Goal: Information Seeking & Learning: Learn about a topic

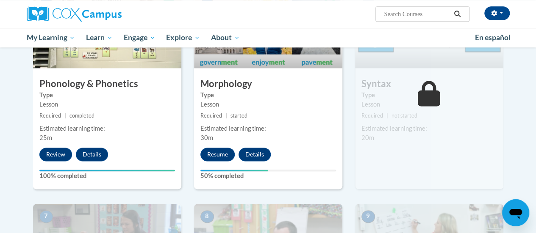
scroll to position [505, 0]
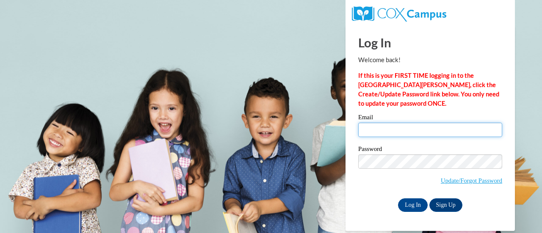
click at [419, 129] on input "Email" at bounding box center [431, 130] width 144 height 14
type input "morman.tasha.n@muscogee.k12.ga.us"
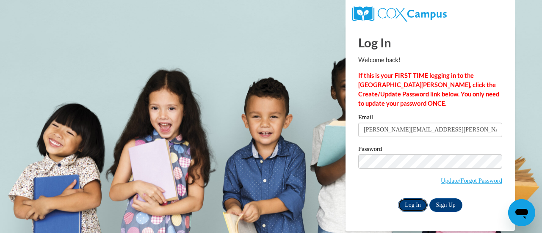
click at [410, 204] on input "Log In" at bounding box center [413, 206] width 30 height 14
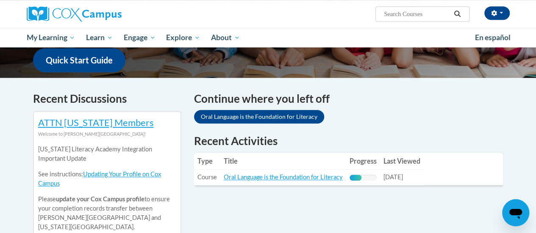
scroll to position [220, 0]
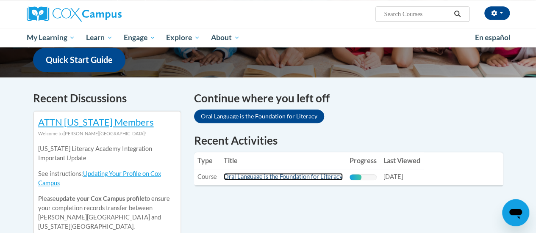
click at [292, 176] on link "Oral Language is the Foundation for Literacy" at bounding box center [283, 176] width 119 height 7
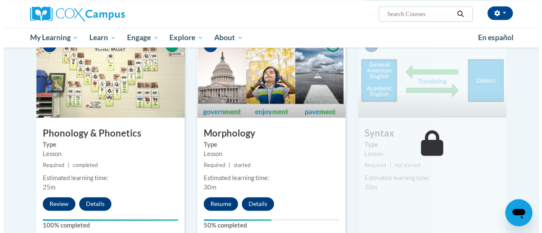
scroll to position [457, 0]
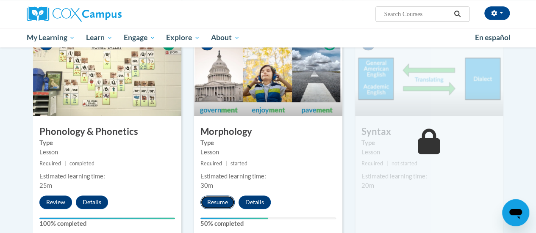
click at [216, 203] on button "Resume" at bounding box center [217, 203] width 34 height 14
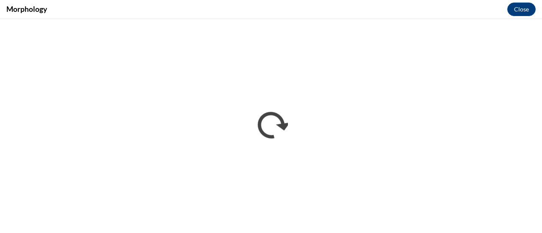
scroll to position [0, 0]
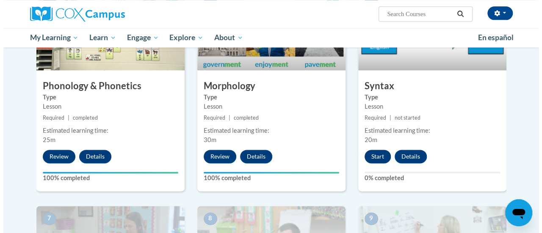
scroll to position [500, 0]
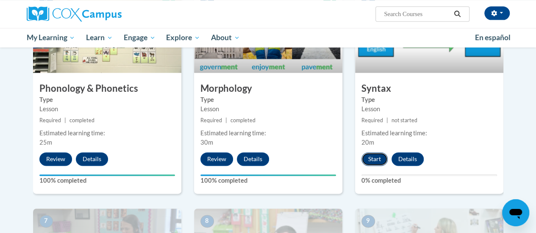
click at [373, 159] on button "Start" at bounding box center [374, 160] width 26 height 14
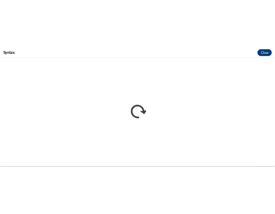
scroll to position [0, 0]
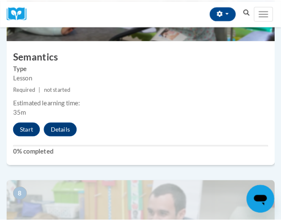
scroll to position [1575, 0]
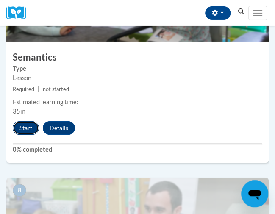
click at [22, 130] on button "Start" at bounding box center [26, 128] width 26 height 14
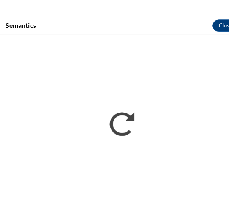
scroll to position [1590, 0]
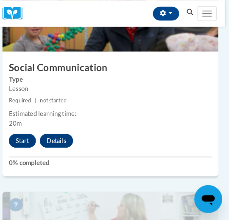
scroll to position [1807, 4]
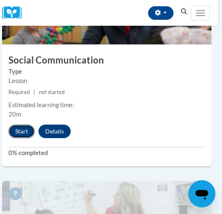
click at [23, 132] on button "Start" at bounding box center [21, 132] width 26 height 14
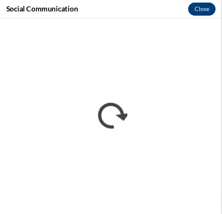
scroll to position [0, 0]
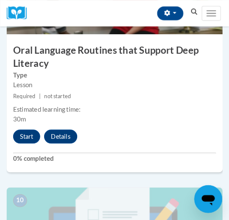
scroll to position [2040, 0]
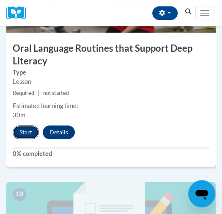
click at [23, 129] on button "Start" at bounding box center [26, 132] width 26 height 14
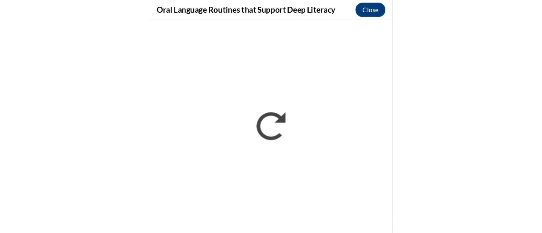
scroll to position [1119, 0]
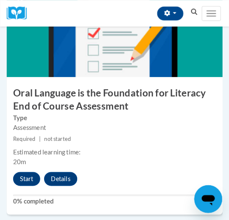
scroll to position [2232, 0]
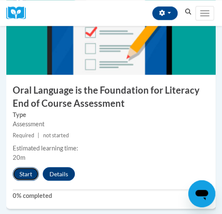
click at [25, 173] on button "Start" at bounding box center [26, 174] width 26 height 14
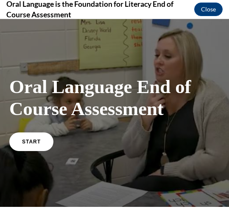
scroll to position [0, 0]
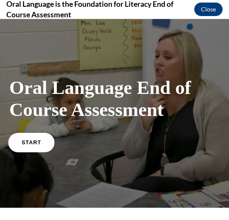
click at [31, 145] on link "START" at bounding box center [31, 142] width 46 height 19
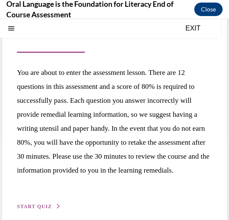
scroll to position [108, 0]
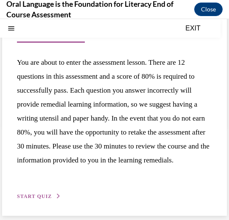
click at [33, 196] on span "START QUIZ" at bounding box center [34, 197] width 35 height 6
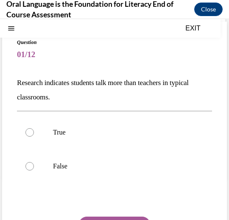
scroll to position [44, 0]
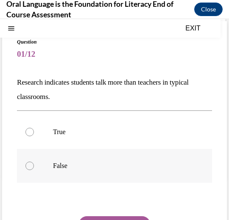
click at [62, 166] on p "False" at bounding box center [122, 166] width 138 height 8
click at [34, 166] on input "False" at bounding box center [29, 166] width 8 height 8
radio input "true"
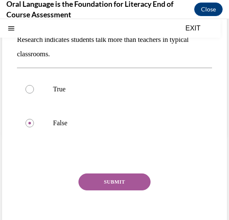
click at [107, 184] on button "SUBMIT" at bounding box center [114, 182] width 72 height 17
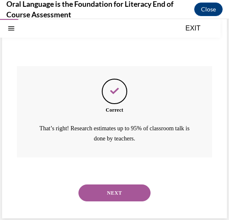
scroll to position [196, 0]
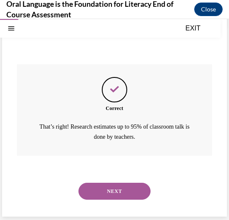
click at [120, 186] on button "NEXT" at bounding box center [114, 191] width 72 height 17
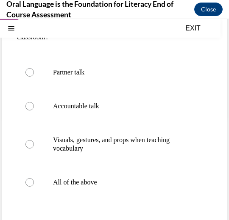
scroll to position [104, 0]
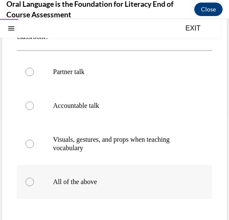
click at [97, 182] on p "All of the above" at bounding box center [122, 182] width 138 height 8
click at [34, 182] on input "All of the above" at bounding box center [29, 182] width 8 height 8
radio input "true"
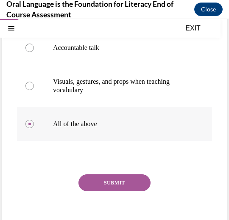
click at [97, 182] on button "SUBMIT" at bounding box center [114, 183] width 72 height 17
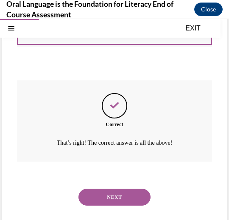
scroll to position [262, 0]
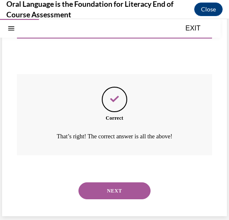
click at [104, 193] on button "NEXT" at bounding box center [114, 191] width 72 height 17
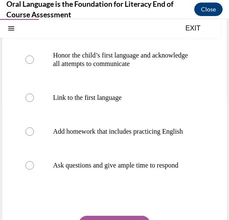
scroll to position [121, 0]
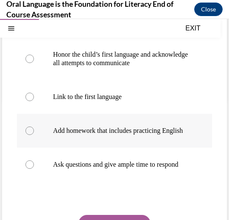
click at [139, 128] on p "Add homework that includes practicing English" at bounding box center [122, 131] width 138 height 8
click at [34, 128] on input "Add homework that includes practicing English" at bounding box center [29, 131] width 8 height 8
radio input "true"
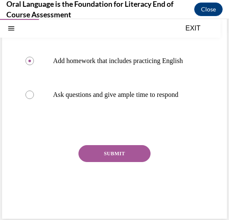
click at [125, 162] on button "SUBMIT" at bounding box center [114, 153] width 72 height 17
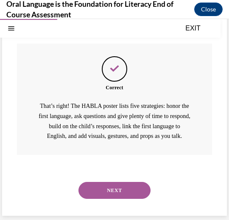
scroll to position [320, 0]
click at [108, 189] on button "NEXT" at bounding box center [114, 190] width 72 height 17
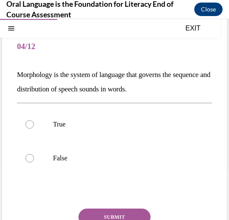
scroll to position [51, 0]
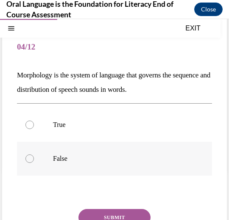
click at [85, 155] on p "False" at bounding box center [122, 159] width 138 height 8
click at [34, 155] on input "False" at bounding box center [29, 159] width 8 height 8
radio input "true"
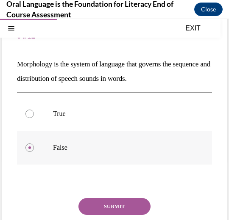
scroll to position [64, 0]
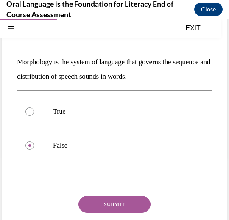
click at [105, 208] on button "SUBMIT" at bounding box center [114, 204] width 72 height 17
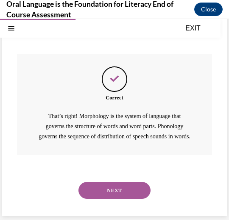
scroll to position [216, 0]
click at [130, 188] on button "NEXT" at bounding box center [114, 190] width 72 height 17
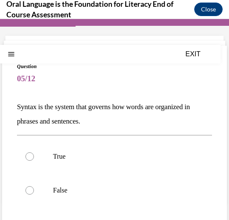
scroll to position [19, 0]
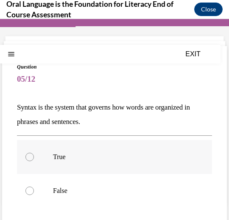
click at [120, 162] on label "True" at bounding box center [114, 157] width 195 height 34
click at [34, 161] on input "True" at bounding box center [29, 157] width 8 height 8
radio input "true"
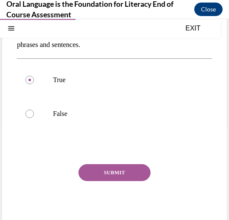
click at [119, 170] on button "SUBMIT" at bounding box center [114, 172] width 72 height 17
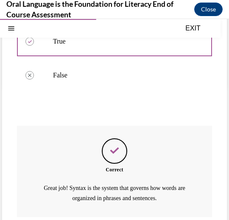
scroll to position [196, 0]
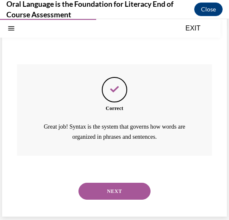
click at [112, 194] on button "NEXT" at bounding box center [114, 191] width 72 height 17
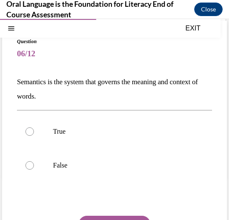
scroll to position [45, 0]
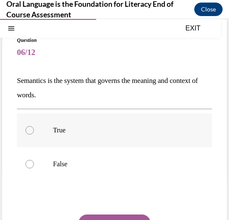
click at [124, 142] on label "True" at bounding box center [114, 131] width 195 height 34
click at [34, 135] on input "True" at bounding box center [29, 130] width 8 height 8
radio input "true"
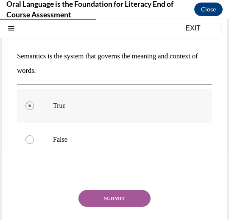
scroll to position [72, 0]
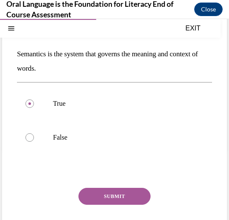
click at [117, 195] on button "SUBMIT" at bounding box center [114, 196] width 72 height 17
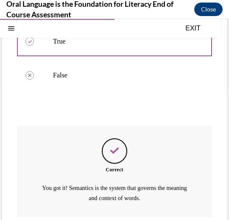
scroll to position [196, 0]
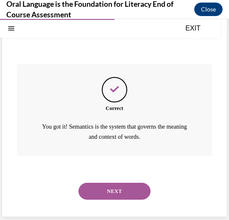
click at [117, 195] on button "NEXT" at bounding box center [114, 191] width 72 height 17
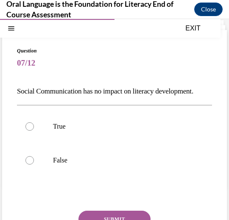
scroll to position [35, 0]
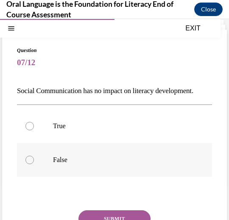
click at [111, 177] on label "False" at bounding box center [114, 160] width 195 height 34
click at [34, 164] on input "False" at bounding box center [29, 160] width 8 height 8
radio input "true"
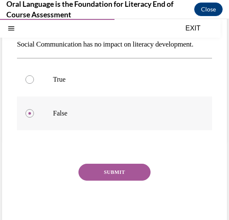
click at [111, 181] on button "SUBMIT" at bounding box center [114, 172] width 72 height 17
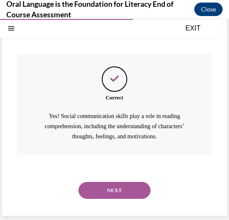
scroll to position [206, 0]
click at [109, 196] on button "NEXT" at bounding box center [114, 190] width 72 height 17
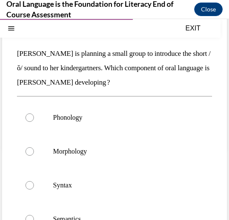
scroll to position [70, 0]
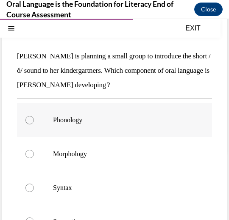
click at [112, 126] on label "Phonology" at bounding box center [114, 120] width 195 height 34
click at [34, 125] on input "Phonology" at bounding box center [29, 120] width 8 height 8
radio input "true"
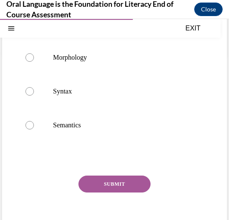
click at [121, 181] on button "SUBMIT" at bounding box center [114, 184] width 72 height 17
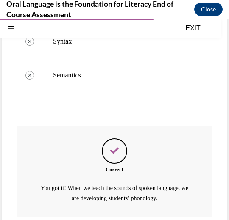
scroll to position [278, 0]
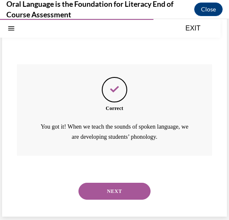
click at [120, 189] on button "NEXT" at bounding box center [114, 191] width 72 height 17
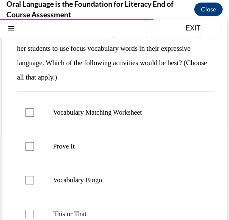
scroll to position [101, 0]
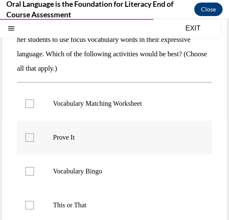
click at [126, 141] on p "Prove It" at bounding box center [122, 137] width 138 height 8
click at [34, 141] on input "Prove It" at bounding box center [29, 137] width 8 height 8
checkbox input "true"
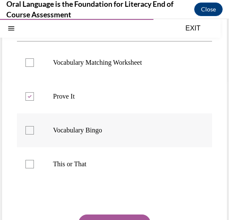
scroll to position [142, 0]
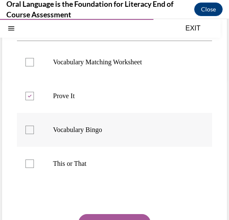
click at [121, 169] on label "This or That" at bounding box center [114, 164] width 195 height 34
click at [34, 168] on input "This or That" at bounding box center [29, 164] width 8 height 8
checkbox input "true"
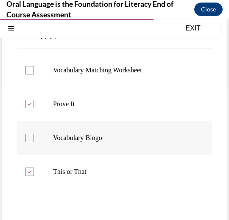
scroll to position [161, 0]
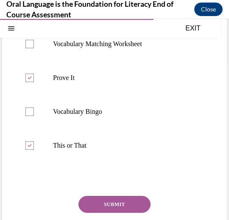
click at [120, 204] on button "SUBMIT" at bounding box center [114, 204] width 72 height 17
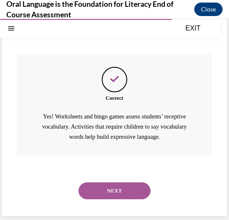
scroll to position [303, 0]
click at [116, 191] on button "NEXT" at bounding box center [114, 191] width 72 height 17
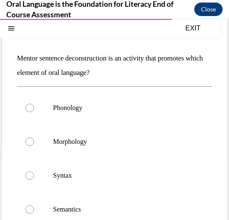
scroll to position [69, 0]
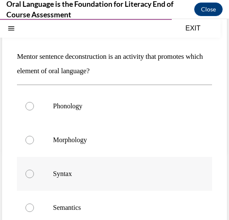
click at [107, 172] on p "Syntax" at bounding box center [122, 174] width 138 height 8
click at [34, 172] on input "Syntax" at bounding box center [29, 174] width 8 height 8
radio input "true"
click at [98, 197] on label "Semantics" at bounding box center [114, 208] width 195 height 34
click at [34, 204] on input "Semantics" at bounding box center [29, 208] width 8 height 8
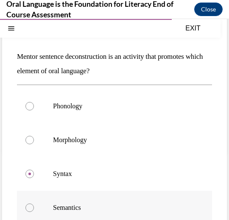
radio input "true"
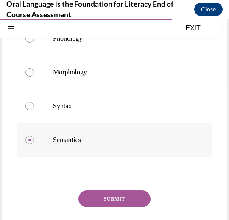
click at [98, 197] on button "SUBMIT" at bounding box center [114, 199] width 72 height 17
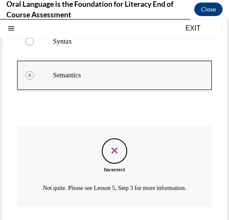
scroll to position [264, 0]
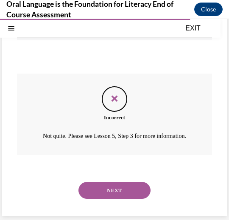
click at [98, 197] on button "NEXT" at bounding box center [114, 190] width 72 height 17
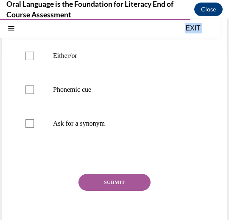
scroll to position [200, 0]
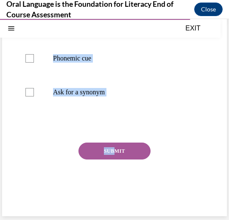
drag, startPoint x: 16, startPoint y: 66, endPoint x: 113, endPoint y: 155, distance: 131.4
click at [113, 155] on div "Question 11/12 Which of the following is an example of a safety net that encour…" at bounding box center [114, 40] width 225 height 351
copy div "Which of the following is an example of a safety net that encourages students t…"
click at [211, 89] on div "Question 11/12 Which of the following is an example of a safety net that encour…" at bounding box center [114, 40] width 225 height 351
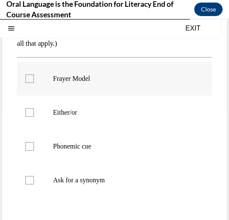
scroll to position [109, 0]
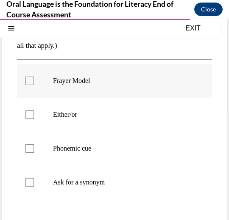
click at [85, 81] on p "Frayer Model" at bounding box center [122, 81] width 138 height 8
click at [34, 81] on input "Frayer Model" at bounding box center [29, 81] width 8 height 8
checkbox input "true"
click at [72, 114] on p "Either/or" at bounding box center [122, 115] width 138 height 8
click at [34, 114] on input "Either/or" at bounding box center [29, 115] width 8 height 8
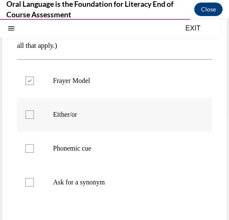
checkbox input "true"
click at [72, 141] on label "Phonemic cue" at bounding box center [114, 149] width 195 height 34
click at [34, 145] on input "Phonemic cue" at bounding box center [29, 149] width 8 height 8
checkbox input "true"
click at [69, 180] on p "Ask for a synonym" at bounding box center [122, 182] width 138 height 8
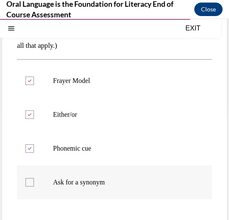
click at [34, 180] on input "Ask for a synonym" at bounding box center [29, 182] width 8 height 8
checkbox input "true"
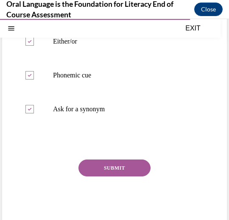
click at [102, 165] on button "SUBMIT" at bounding box center [114, 168] width 72 height 17
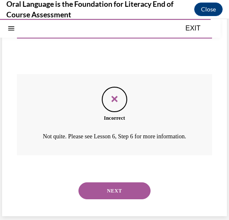
scroll to position [278, 0]
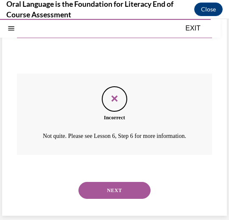
click at [120, 189] on button "NEXT" at bounding box center [114, 190] width 72 height 17
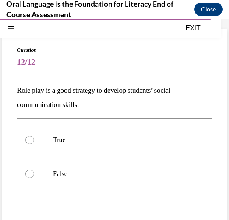
click at [148, 132] on label "True" at bounding box center [114, 140] width 195 height 34
click at [34, 136] on input "True" at bounding box center [29, 140] width 8 height 8
radio input "true"
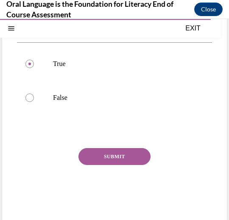
click at [108, 159] on button "SUBMIT" at bounding box center [114, 156] width 72 height 17
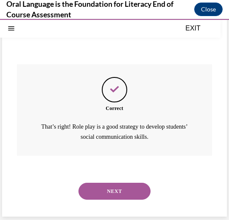
scroll to position [196, 0]
click at [111, 188] on button "NEXT" at bounding box center [114, 191] width 72 height 17
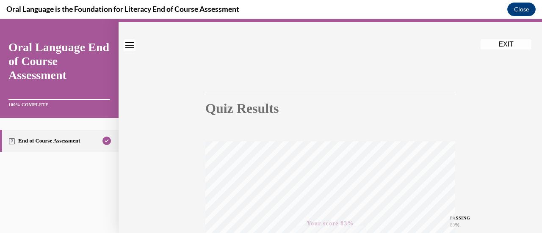
scroll to position [0, 0]
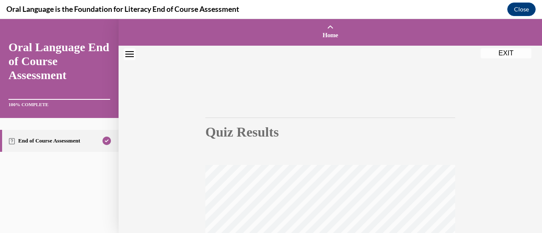
click at [505, 52] on button "EXIT" at bounding box center [506, 53] width 51 height 10
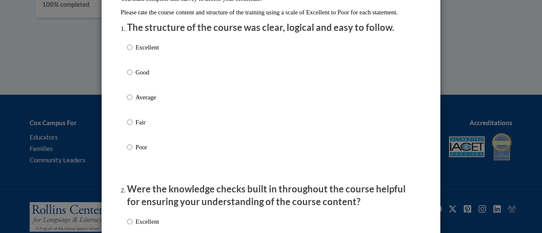
scroll to position [99, 0]
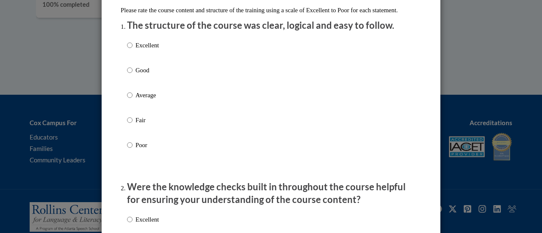
click at [136, 50] on p "Excellent" at bounding box center [147, 45] width 23 height 9
click at [133, 50] on input "Excellent" at bounding box center [130, 45] width 6 height 9
radio input "true"
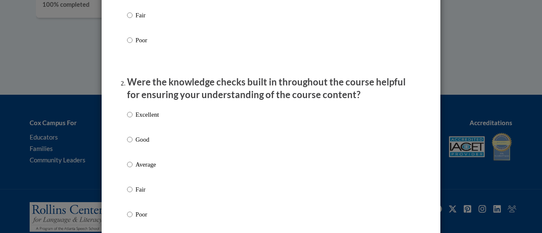
scroll to position [206, 0]
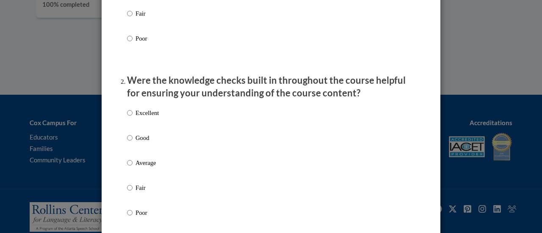
click at [140, 118] on p "Excellent" at bounding box center [147, 112] width 23 height 9
click at [133, 118] on input "Excellent" at bounding box center [130, 112] width 6 height 9
radio input "true"
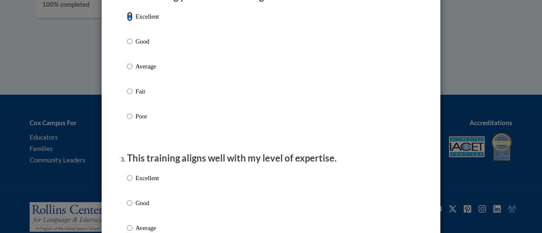
scroll to position [402, 0]
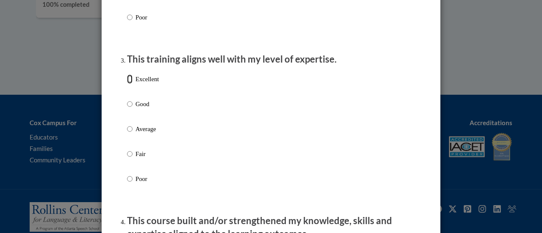
click at [129, 84] on input "Excellent" at bounding box center [130, 79] width 6 height 9
radio input "true"
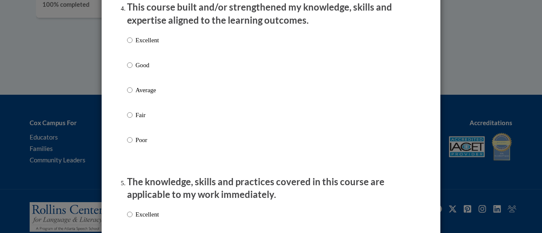
scroll to position [617, 0]
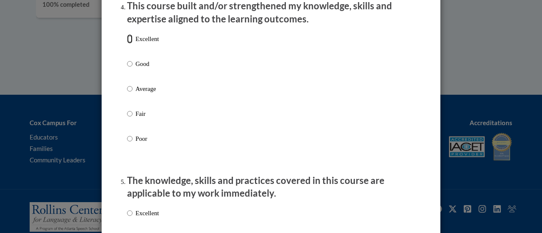
click at [127, 44] on input "Excellent" at bounding box center [130, 38] width 6 height 9
radio input "true"
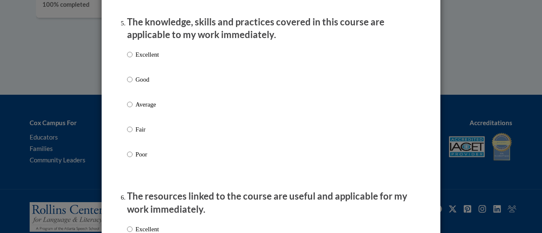
scroll to position [781, 0]
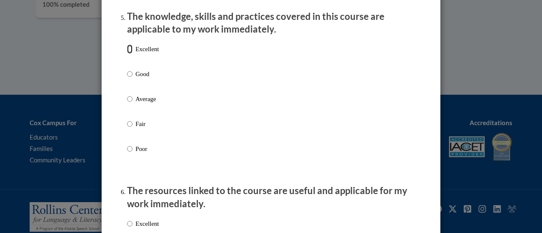
click at [128, 54] on input "Excellent" at bounding box center [130, 48] width 6 height 9
radio input "true"
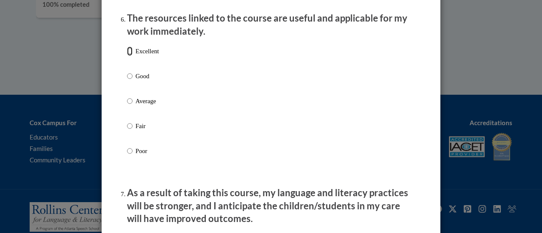
click at [128, 56] on input "Excellent" at bounding box center [130, 51] width 6 height 9
radio input "true"
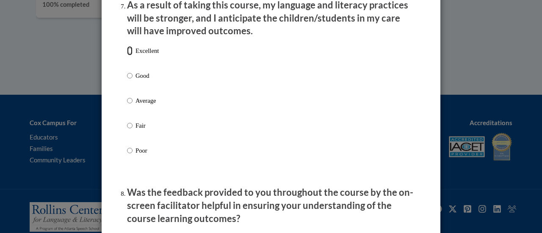
click at [128, 56] on input "Excellent" at bounding box center [130, 50] width 6 height 9
radio input "true"
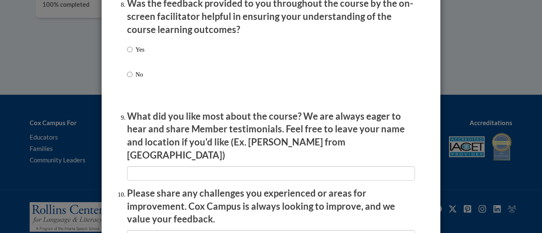
scroll to position [1332, 0]
click at [128, 54] on input "Yes" at bounding box center [130, 48] width 6 height 9
radio input "true"
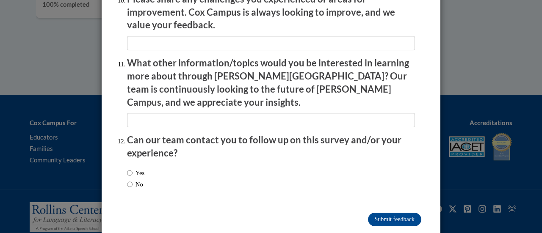
scroll to position [1529, 0]
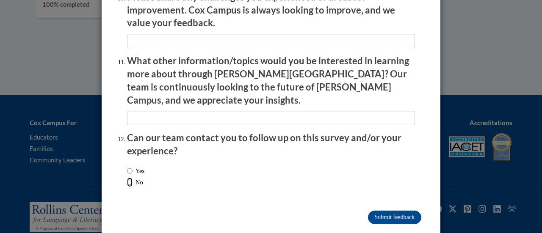
click at [127, 178] on input "No" at bounding box center [130, 182] width 6 height 9
radio input "true"
click at [385, 211] on input "Submit feedback" at bounding box center [394, 218] width 53 height 14
